Goal: Information Seeking & Learning: Learn about a topic

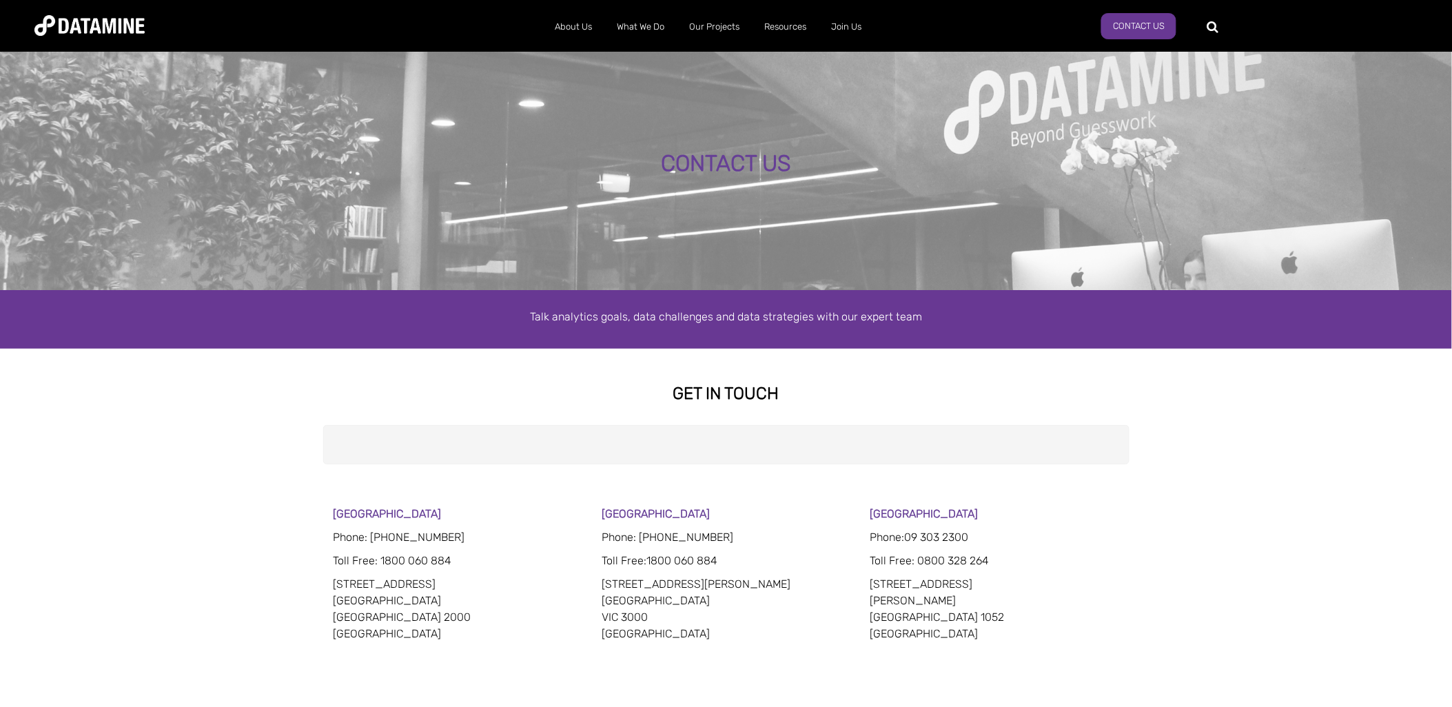
select select "**********"
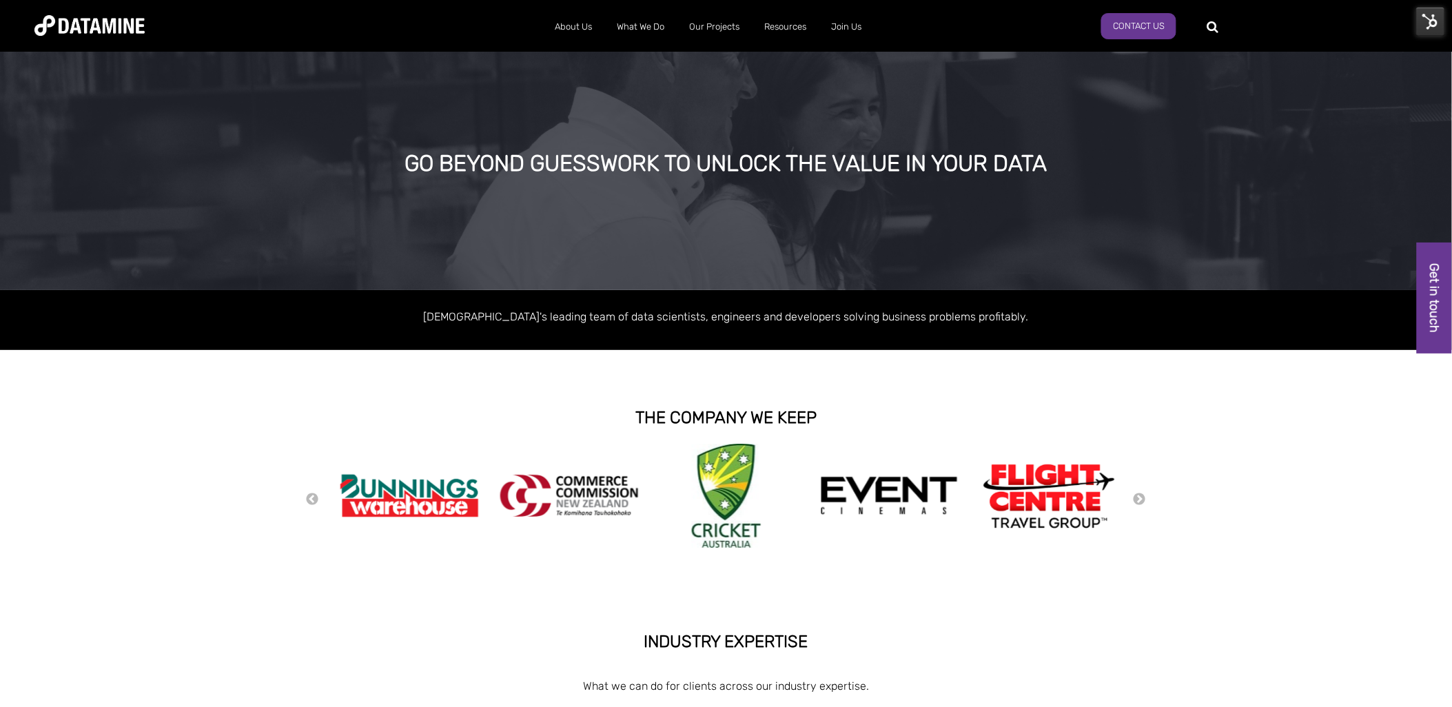
click at [1430, 22] on img at bounding box center [1430, 21] width 29 height 29
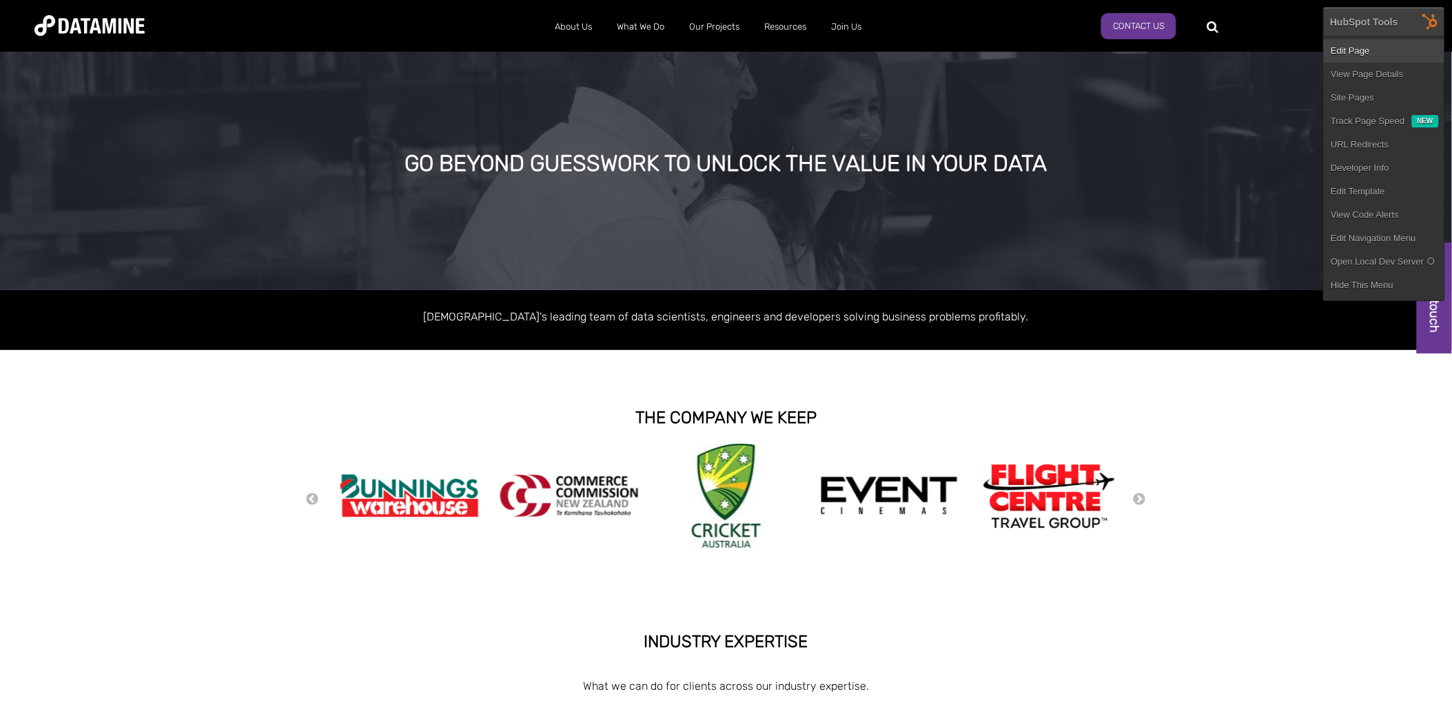
click at [1403, 44] on link "Edit Page" at bounding box center [1384, 50] width 121 height 23
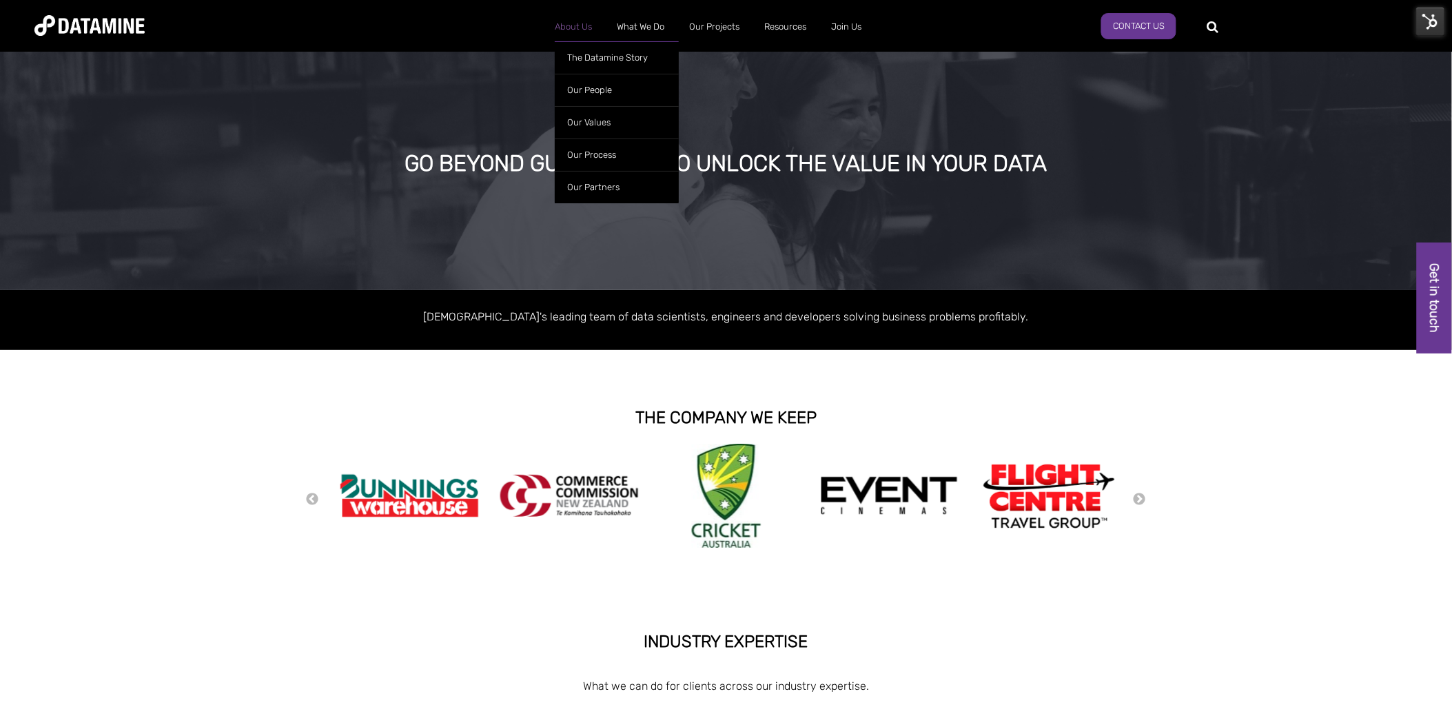
click at [573, 28] on link "About Us" at bounding box center [573, 27] width 62 height 36
